Goal: Transaction & Acquisition: Purchase product/service

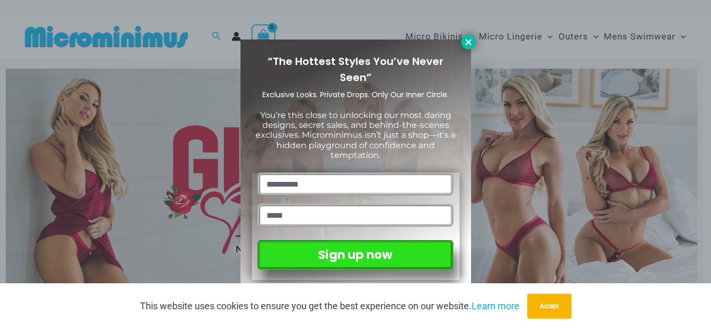
click at [463, 40] on button at bounding box center [468, 42] width 15 height 15
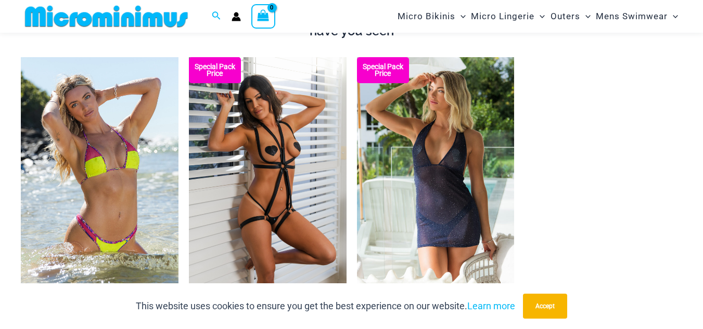
scroll to position [1083, 0]
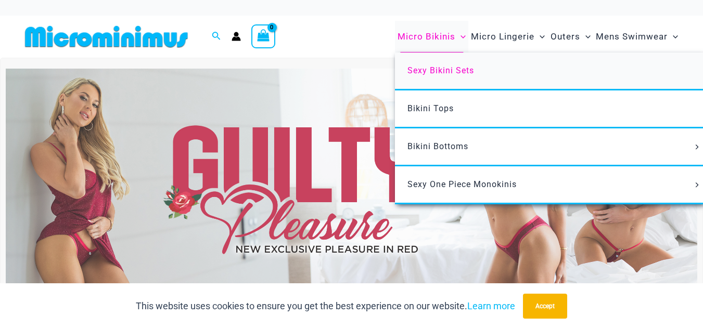
click at [438, 66] on span "Sexy Bikini Sets" at bounding box center [440, 71] width 67 height 10
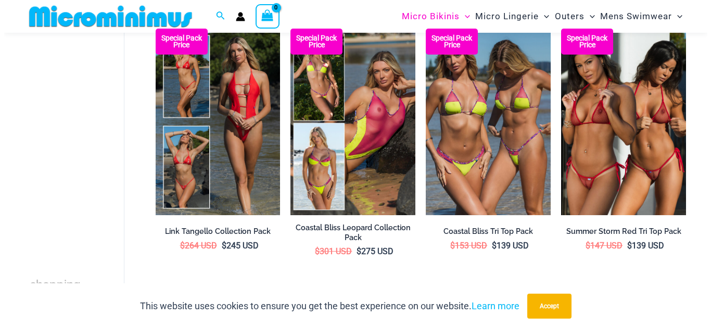
scroll to position [357, 0]
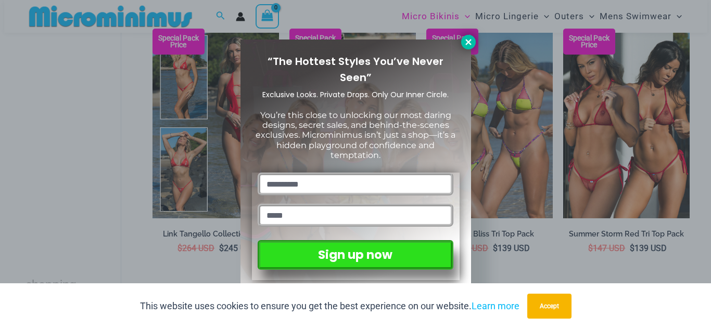
click at [469, 45] on icon at bounding box center [468, 41] width 9 height 9
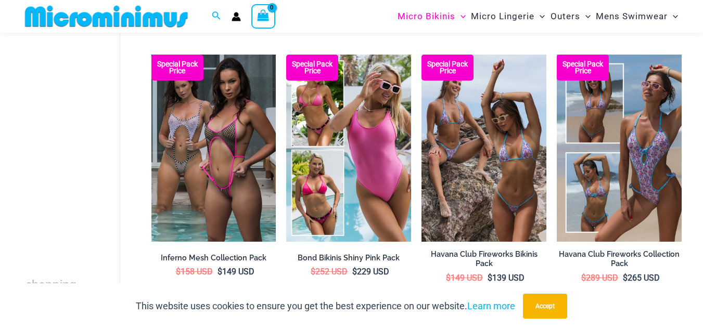
scroll to position [1135, 0]
